Goal: Task Accomplishment & Management: Use online tool/utility

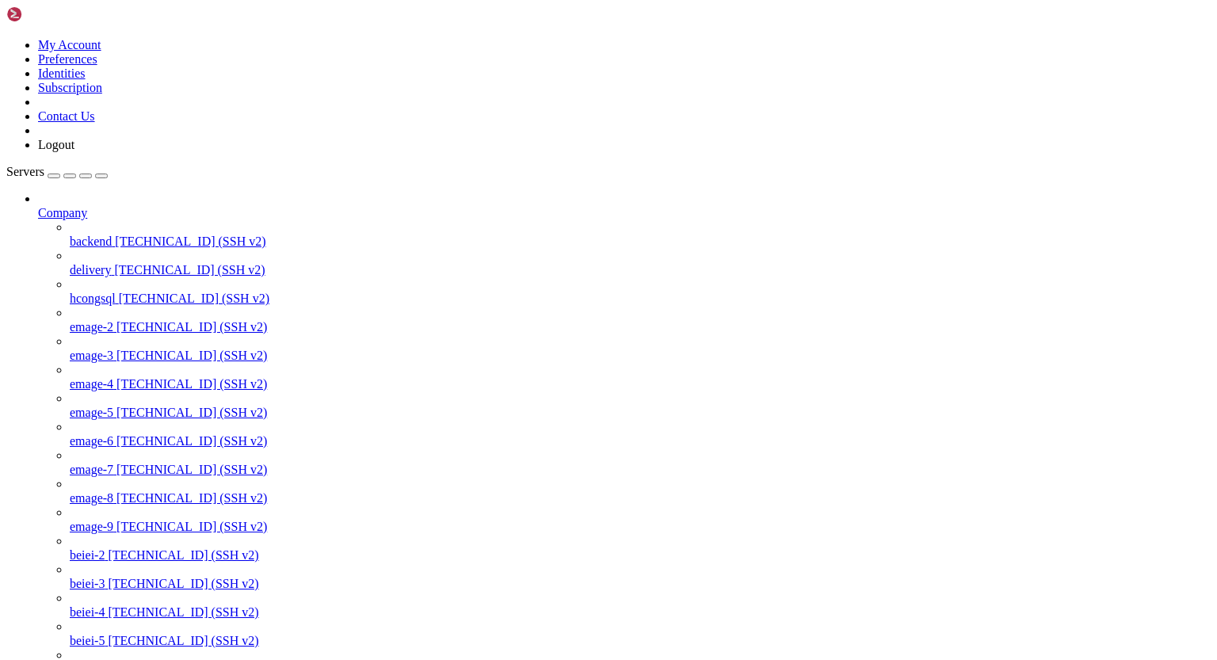
scroll to position [7, 2]
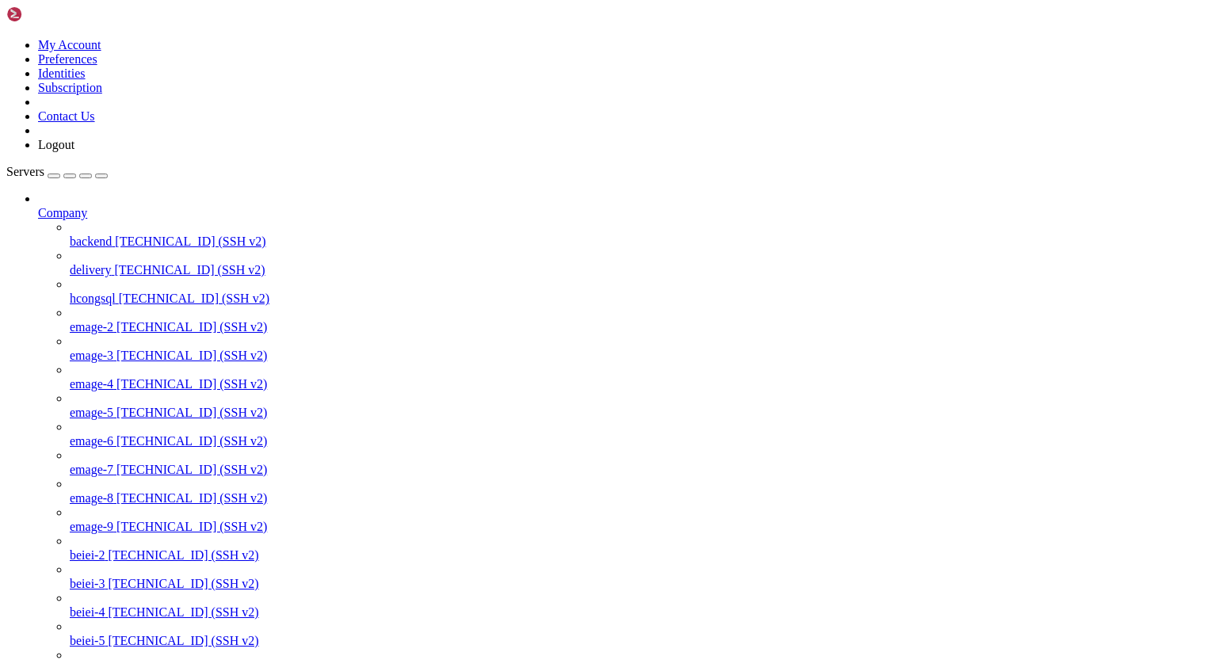
click at [38, 206] on icon at bounding box center [38, 206] width 0 height 0
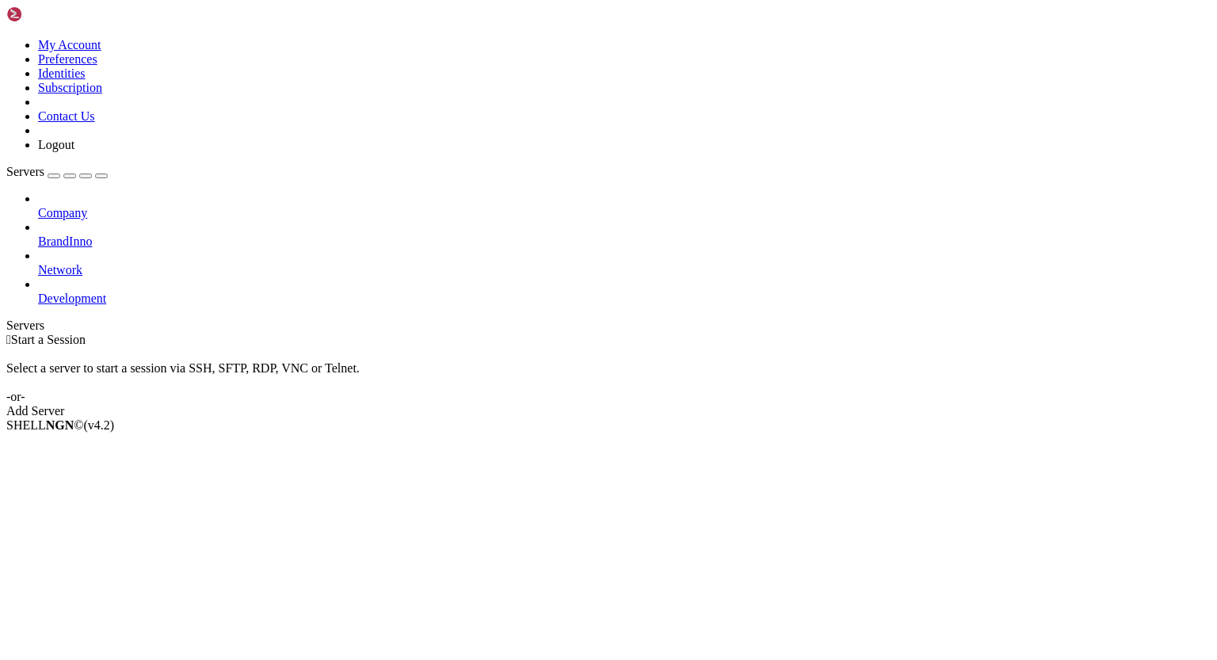
click at [38, 206] on icon at bounding box center [38, 206] width 0 height 0
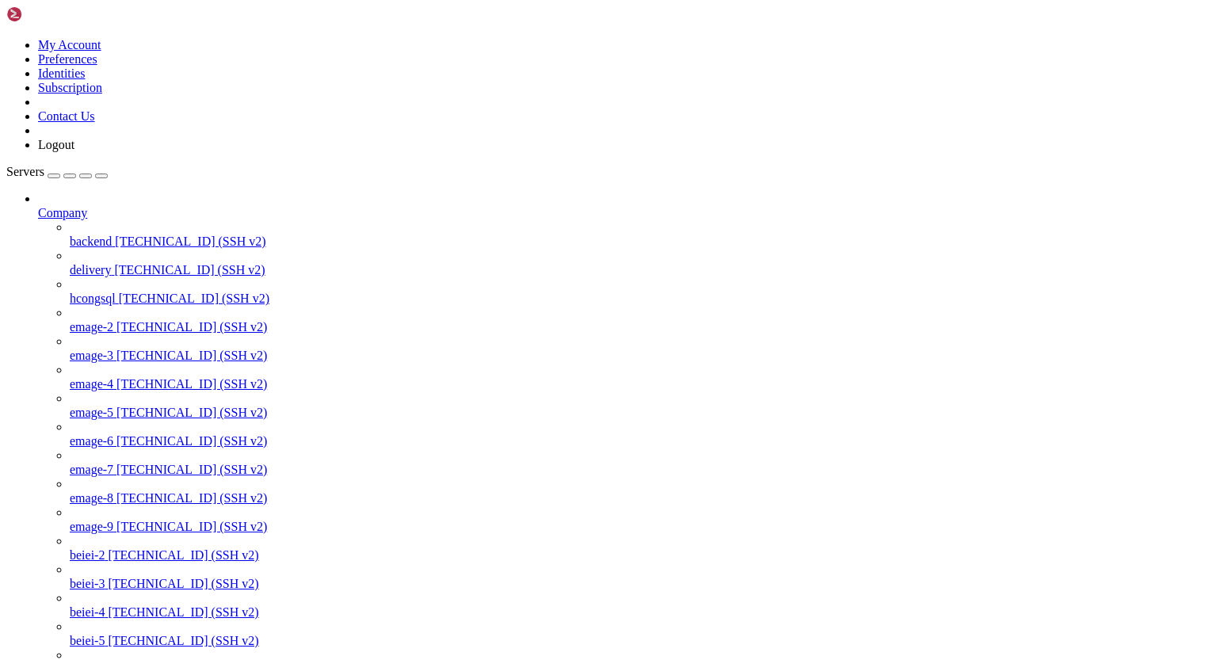
click at [38, 206] on icon at bounding box center [38, 206] width 0 height 0
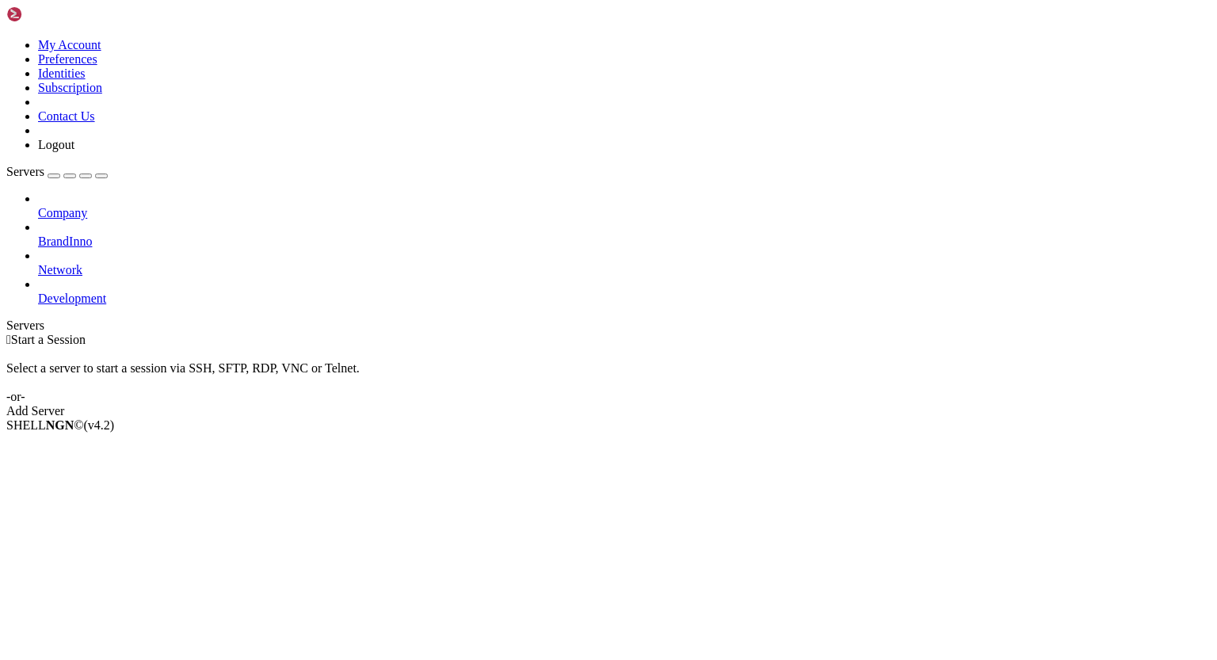
click at [38, 235] on icon at bounding box center [38, 235] width 0 height 0
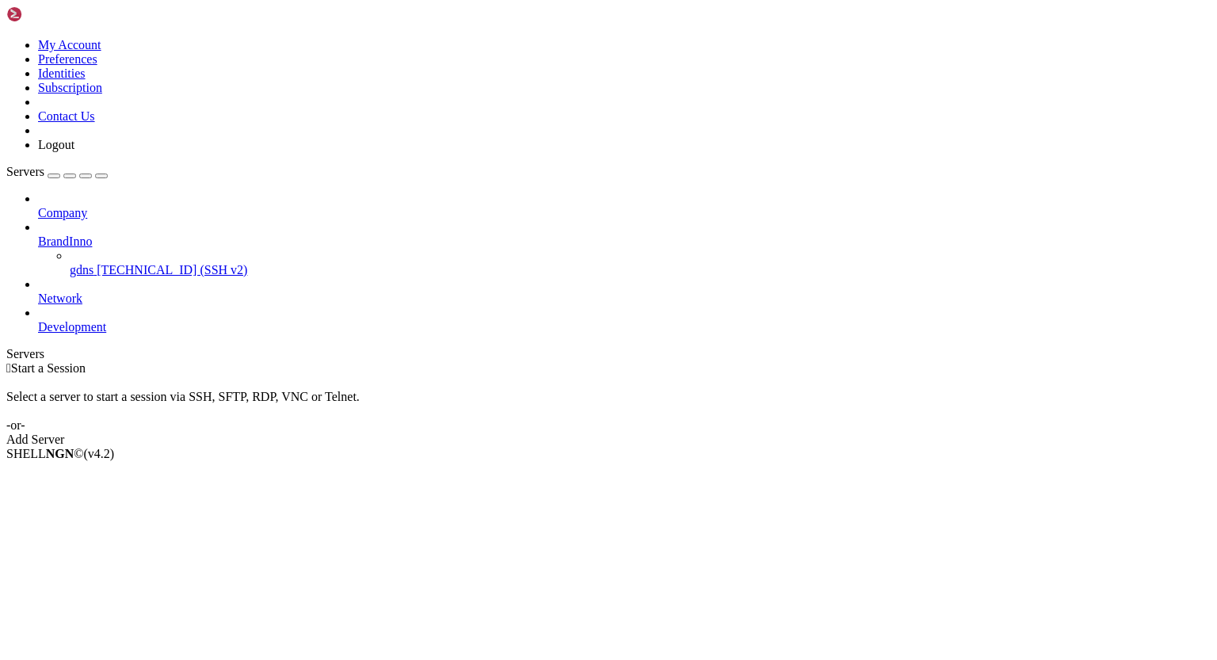
click at [38, 235] on icon at bounding box center [38, 235] width 0 height 0
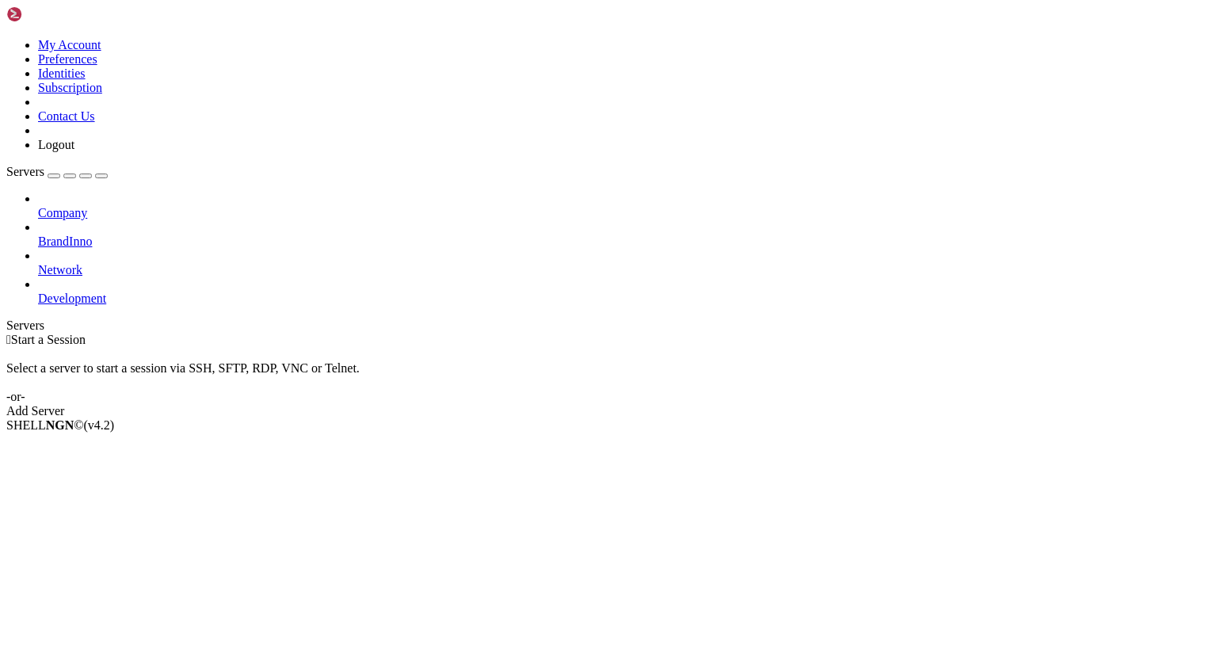
click at [38, 235] on icon at bounding box center [38, 235] width 0 height 0
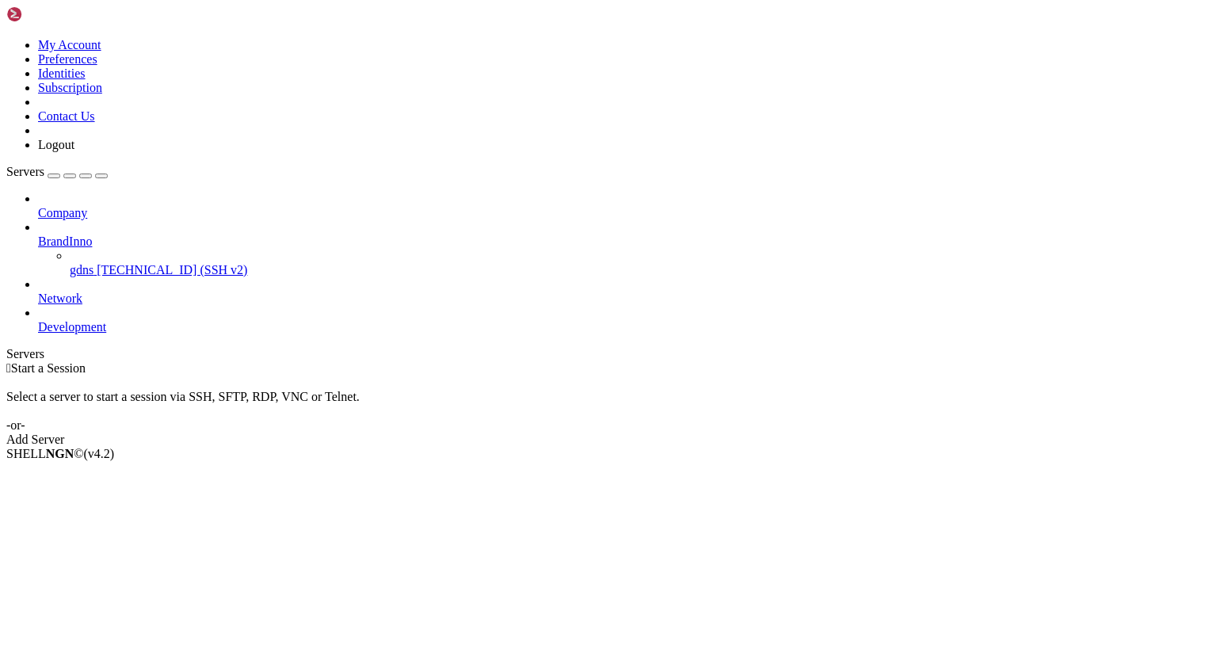
click at [113, 263] on span "[TECHNICAL_ID] (SSH v2)" at bounding box center [172, 269] width 151 height 13
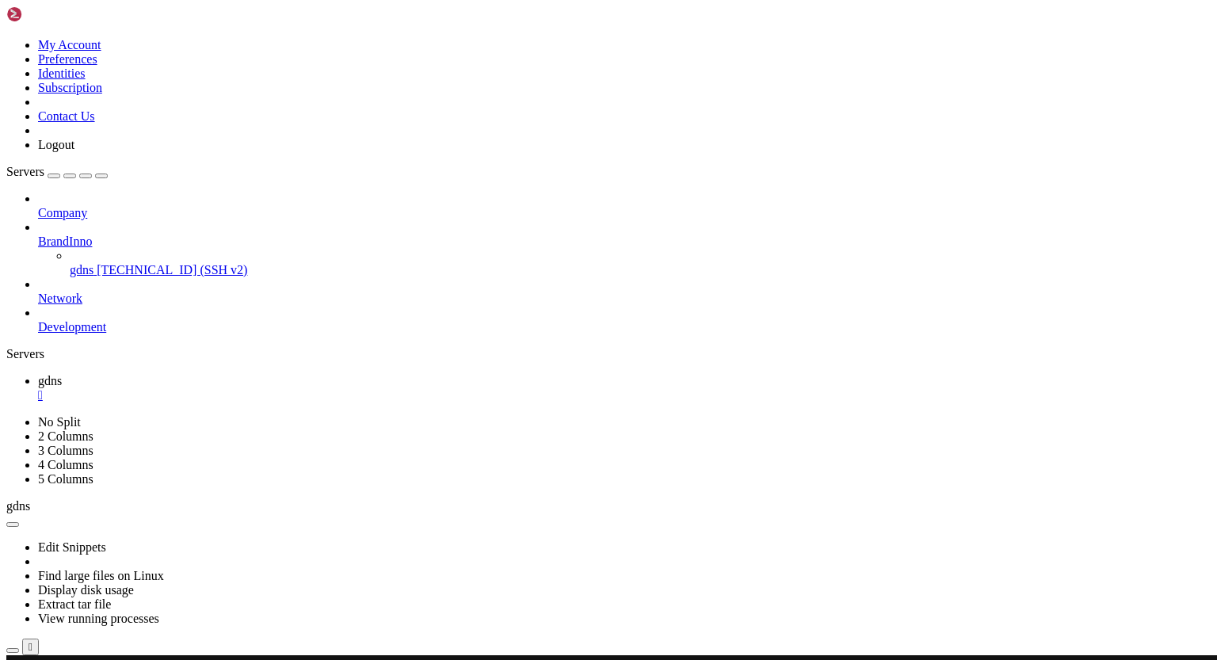
scroll to position [50470, 0]
